Goal: Task Accomplishment & Management: Manage account settings

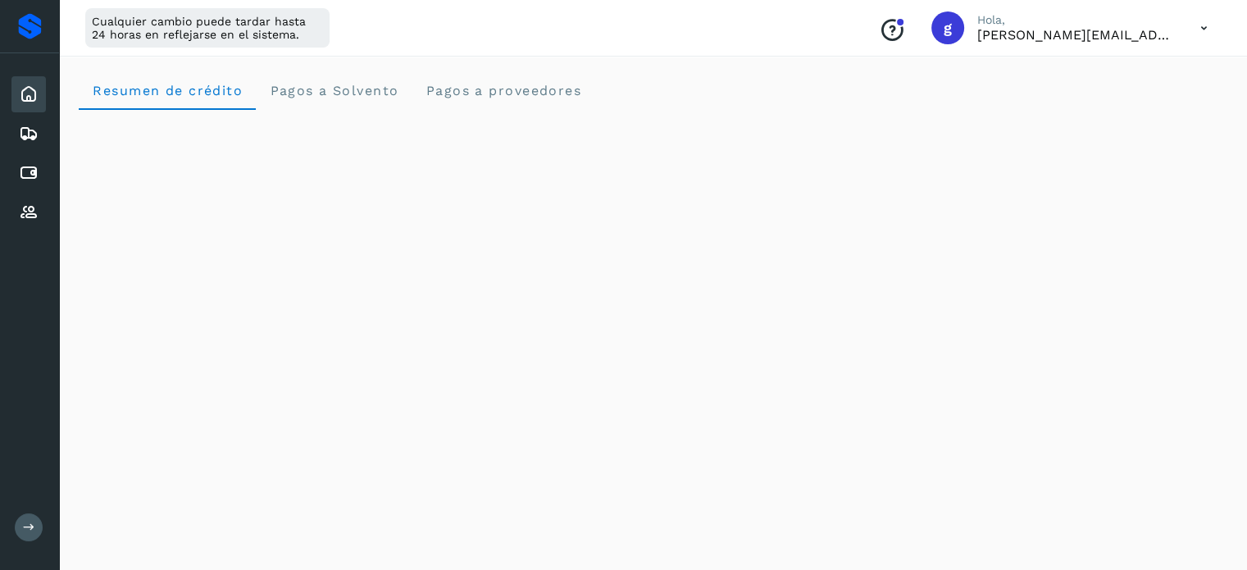
click at [30, 99] on icon at bounding box center [29, 94] width 20 height 20
click at [33, 98] on icon at bounding box center [29, 94] width 20 height 20
click at [33, 132] on icon at bounding box center [29, 134] width 20 height 20
click at [31, 93] on icon at bounding box center [29, 94] width 20 height 20
click at [30, 163] on icon at bounding box center [29, 173] width 20 height 20
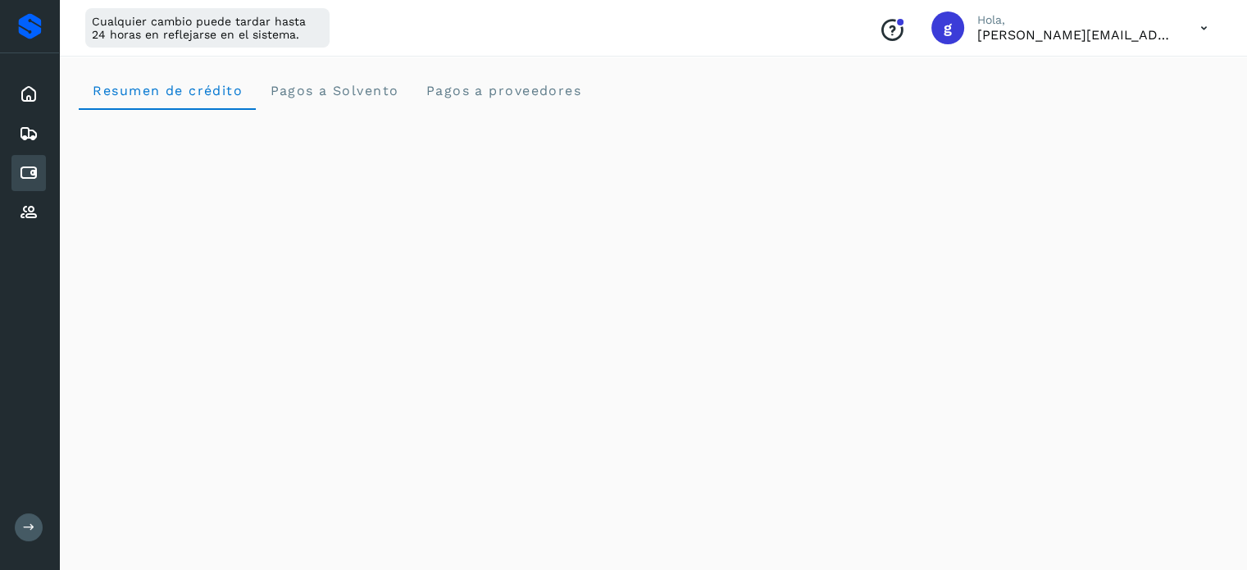
click at [30, 163] on icon at bounding box center [29, 173] width 20 height 20
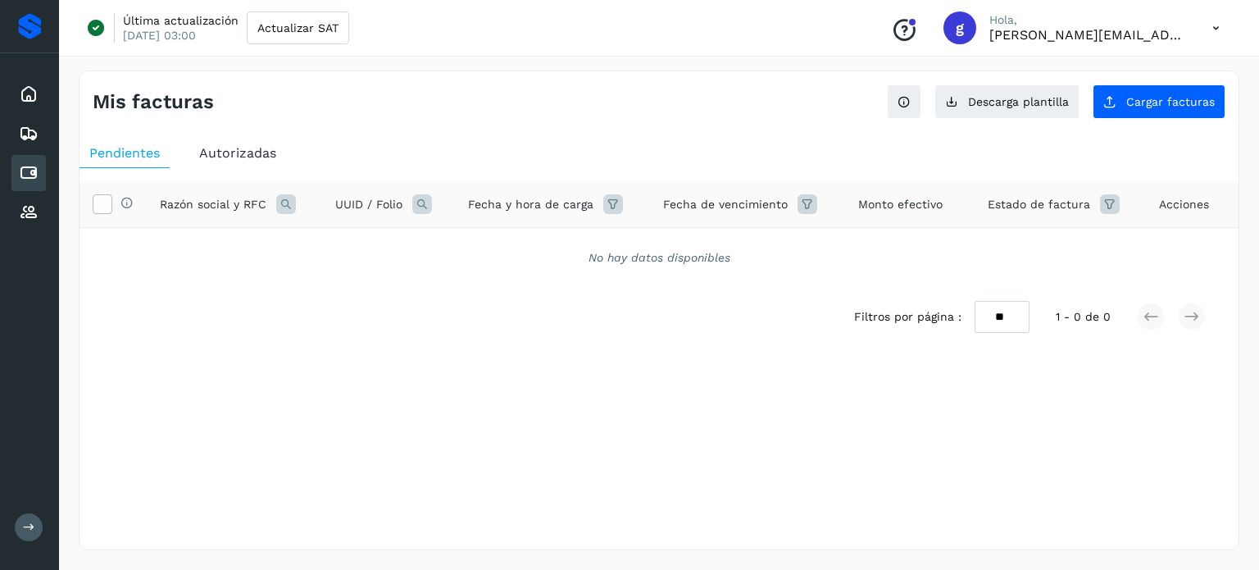
click at [225, 137] on div "Pendientes Autorizadas Selecciona todas las facturas disponibles para autorizac…" at bounding box center [659, 269] width 1159 height 274
click at [224, 147] on span "Autorizadas" at bounding box center [237, 153] width 77 height 16
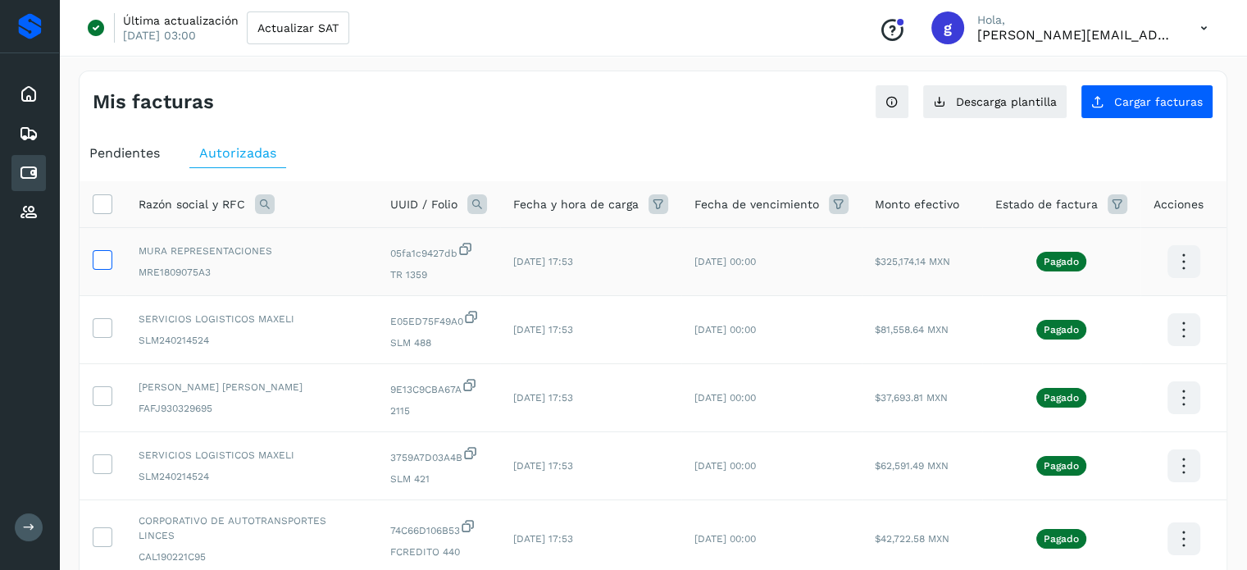
click at [96, 260] on icon at bounding box center [101, 258] width 17 height 17
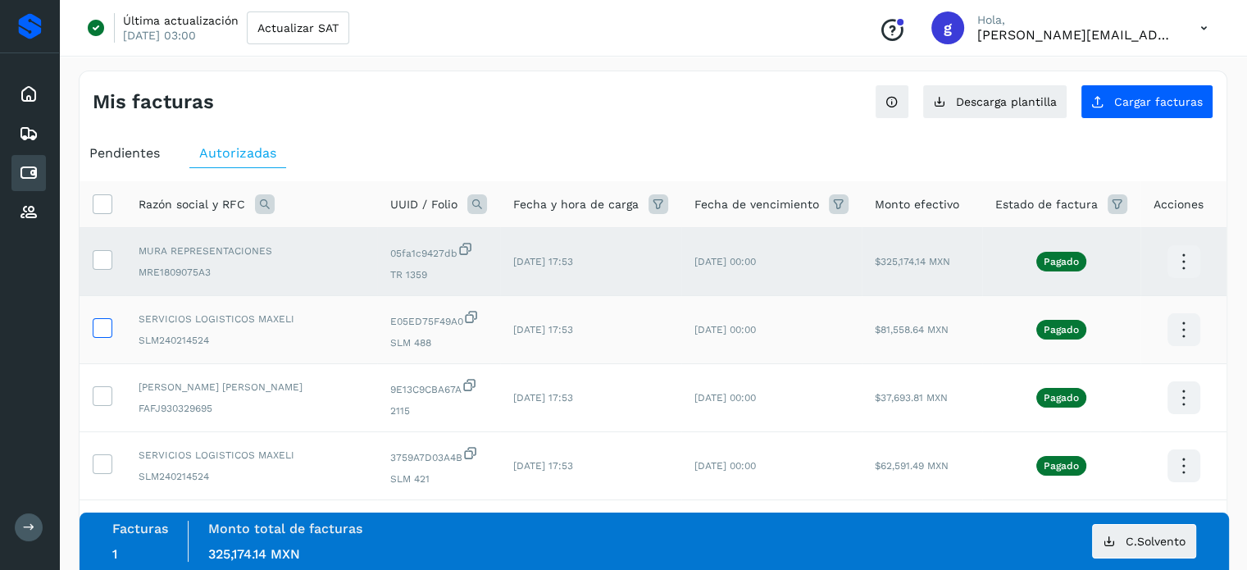
click at [99, 329] on icon at bounding box center [101, 326] width 17 height 17
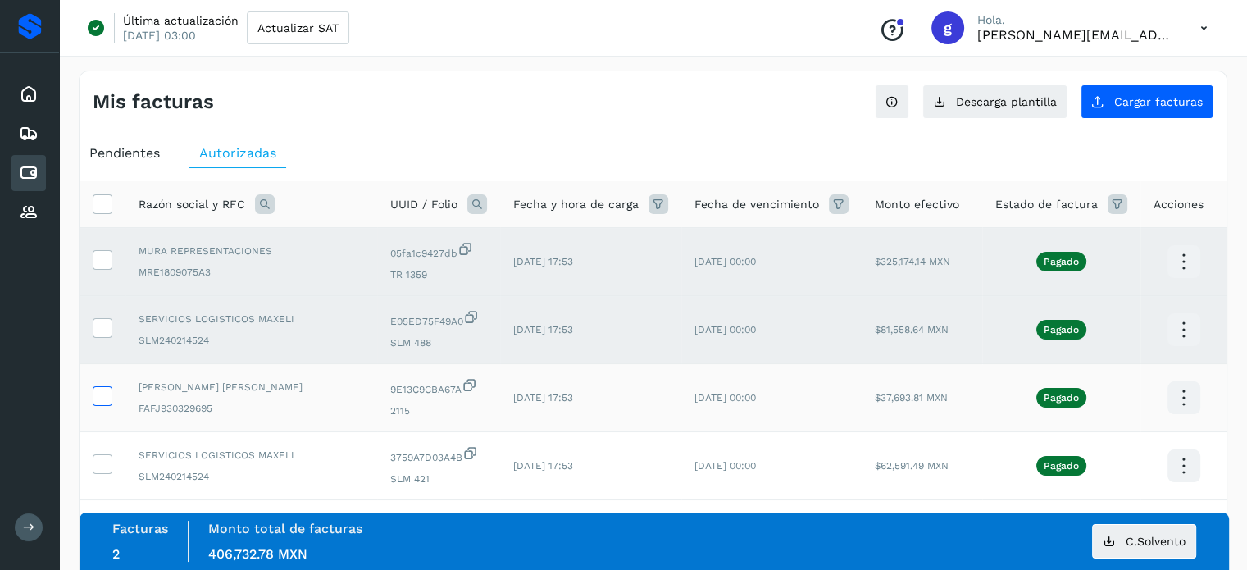
click at [97, 394] on icon at bounding box center [101, 394] width 17 height 17
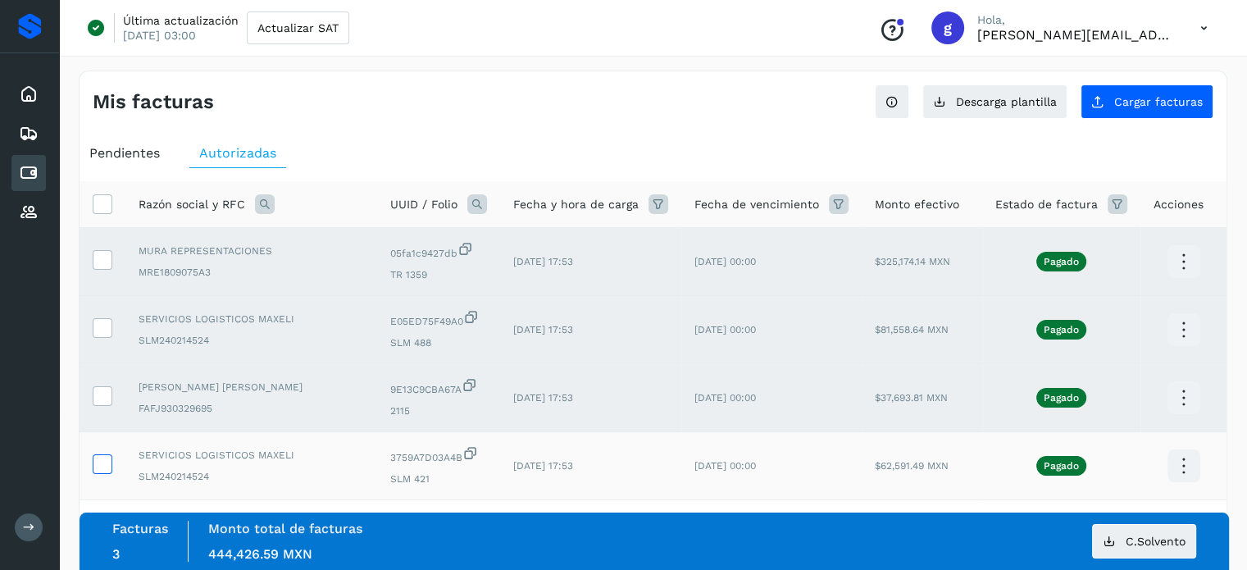
click at [102, 465] on icon at bounding box center [101, 462] width 17 height 17
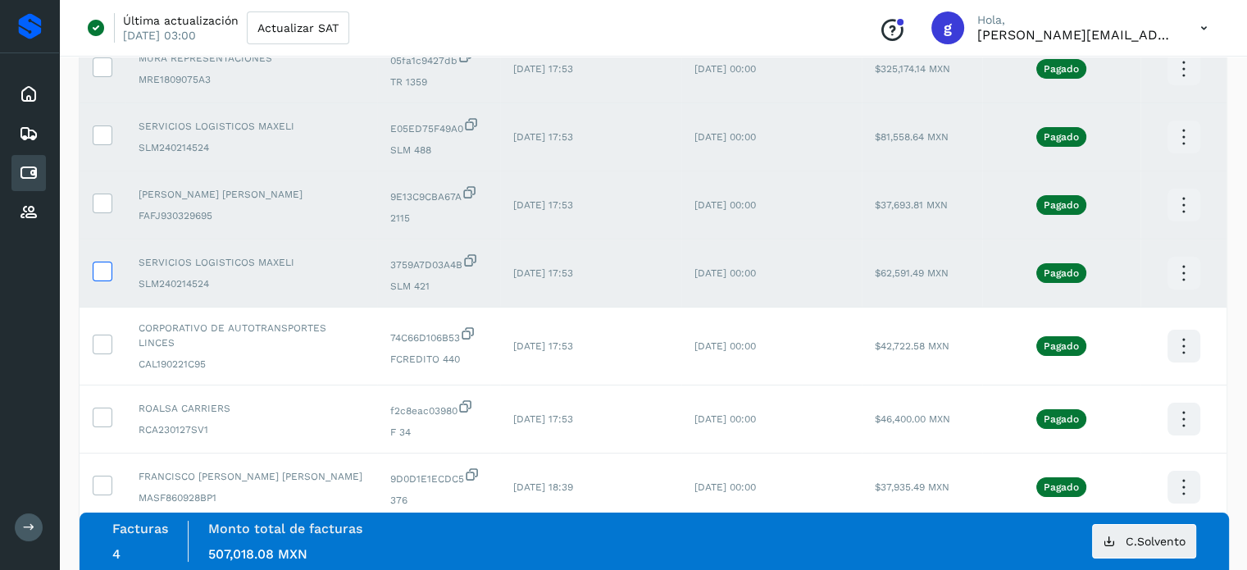
scroll to position [199, 0]
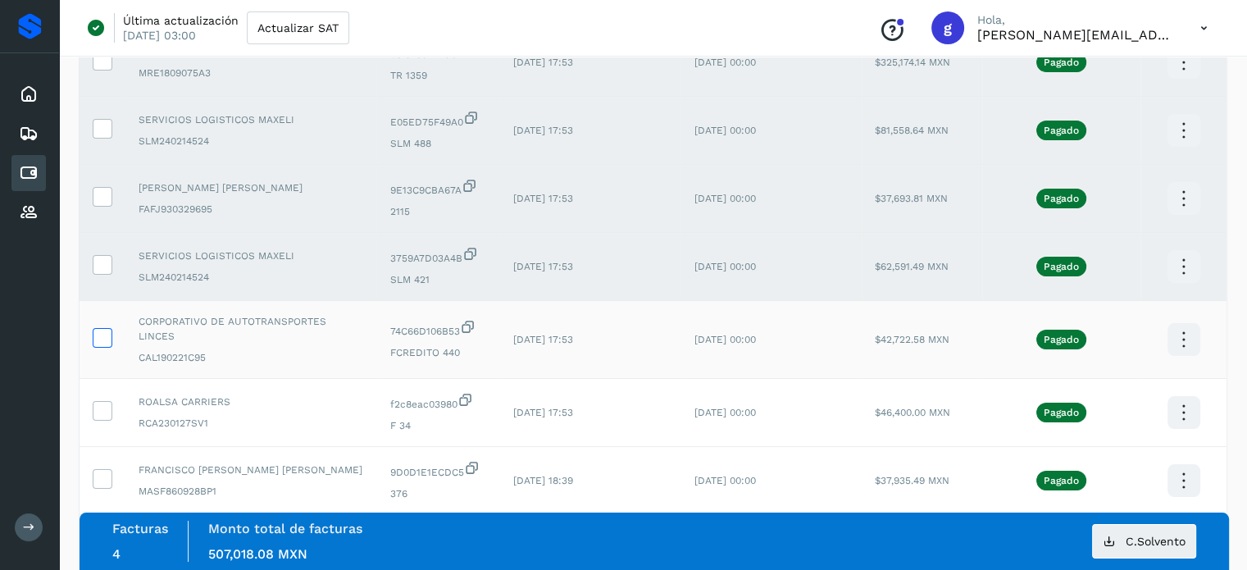
click at [93, 330] on icon at bounding box center [101, 336] width 17 height 17
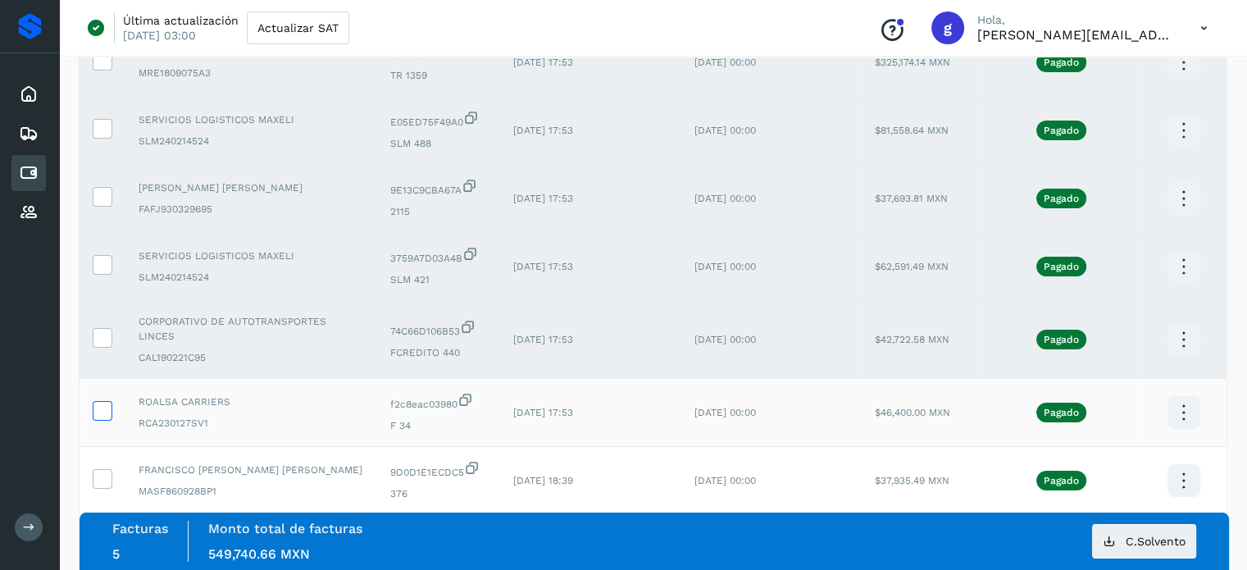
click at [98, 401] on icon at bounding box center [101, 409] width 17 height 17
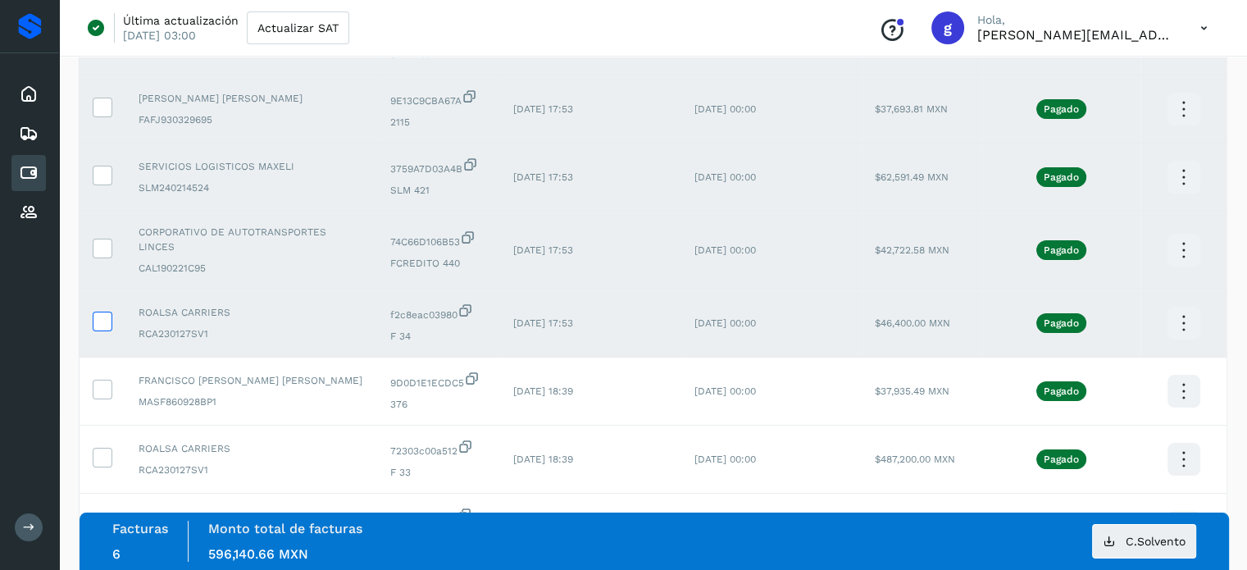
scroll to position [290, 0]
click at [93, 378] on icon at bounding box center [101, 386] width 17 height 17
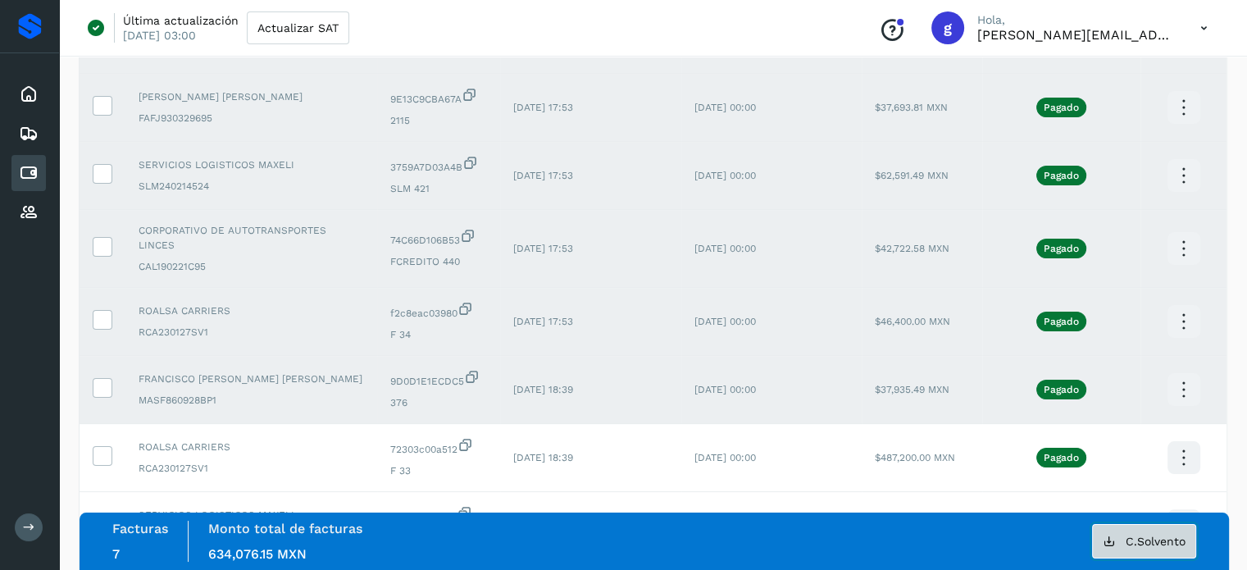
click at [1120, 533] on button "C.Solvento" at bounding box center [1144, 541] width 104 height 34
click at [608, 492] on td "[DATE] 17:34" at bounding box center [590, 526] width 181 height 68
click at [653, 462] on td "[DATE] 18:39" at bounding box center [590, 458] width 181 height 68
